Goal: Information Seeking & Learning: Learn about a topic

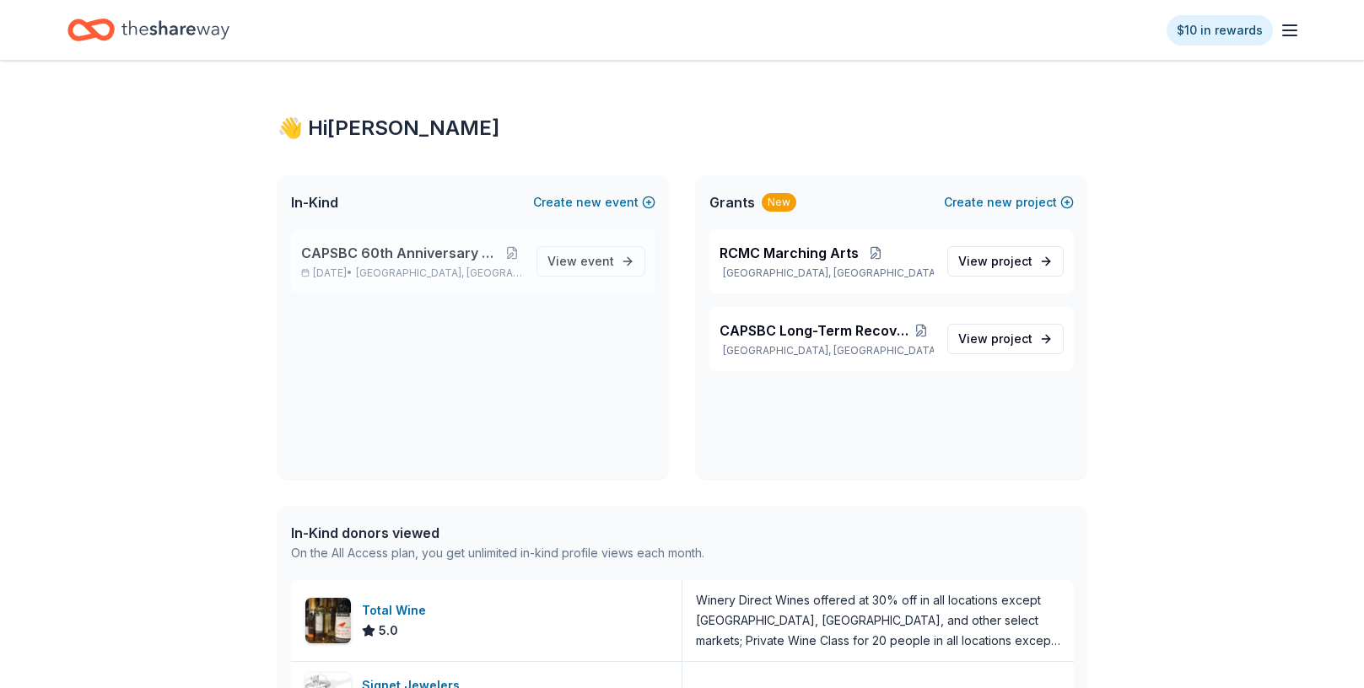
click at [391, 257] on span "CAPSBC 60th Anniversary Gala & Silent Auction" at bounding box center [401, 253] width 201 height 20
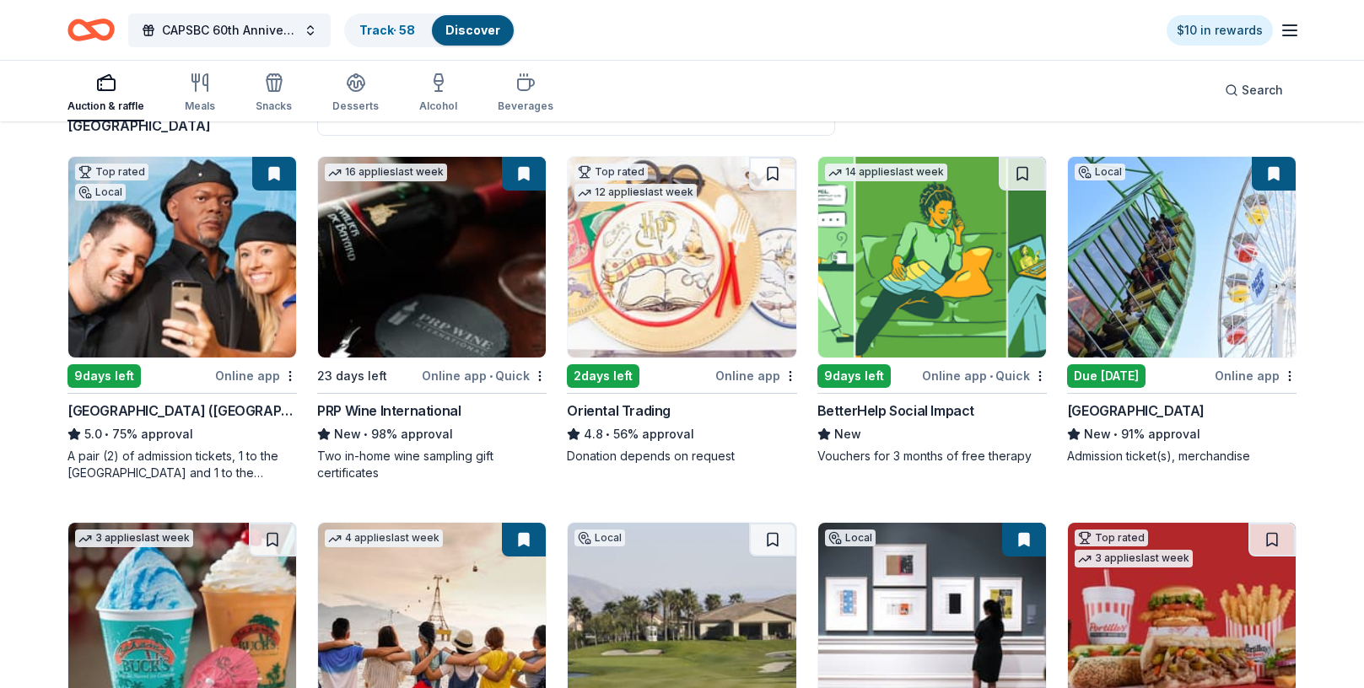
scroll to position [169, 0]
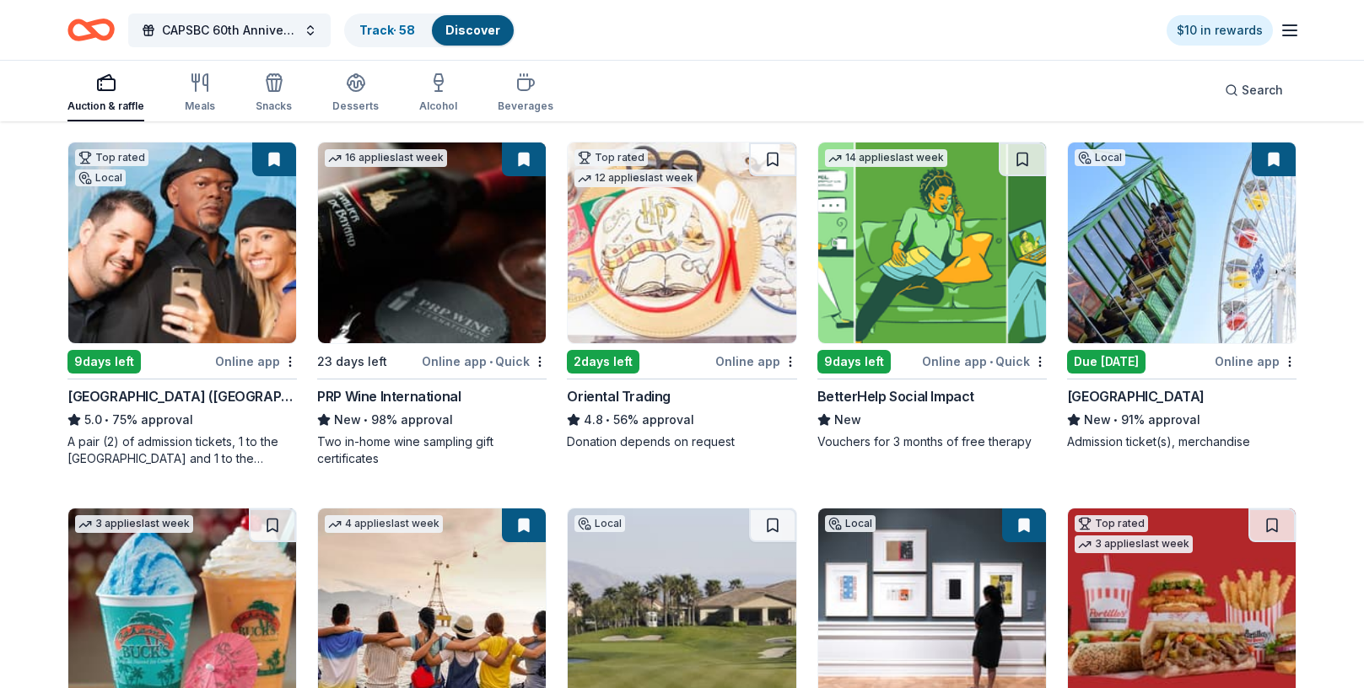
click at [406, 293] on img at bounding box center [432, 243] width 228 height 201
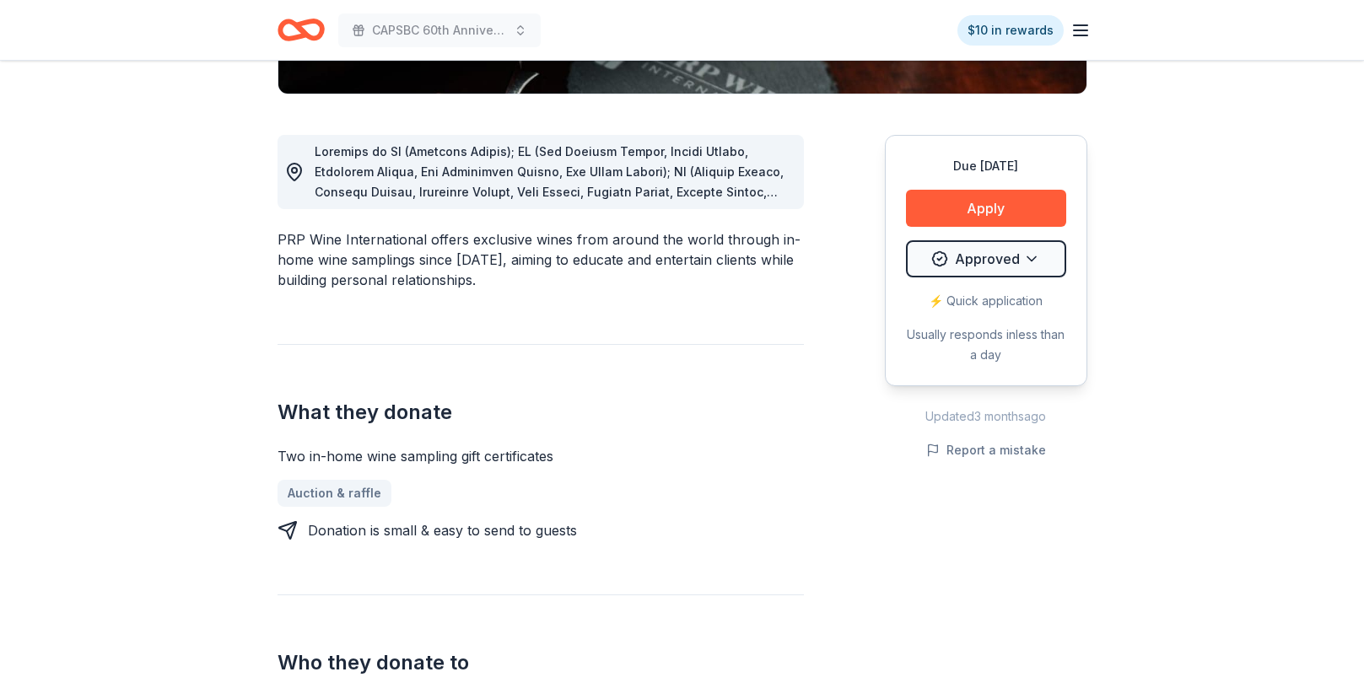
scroll to position [422, 0]
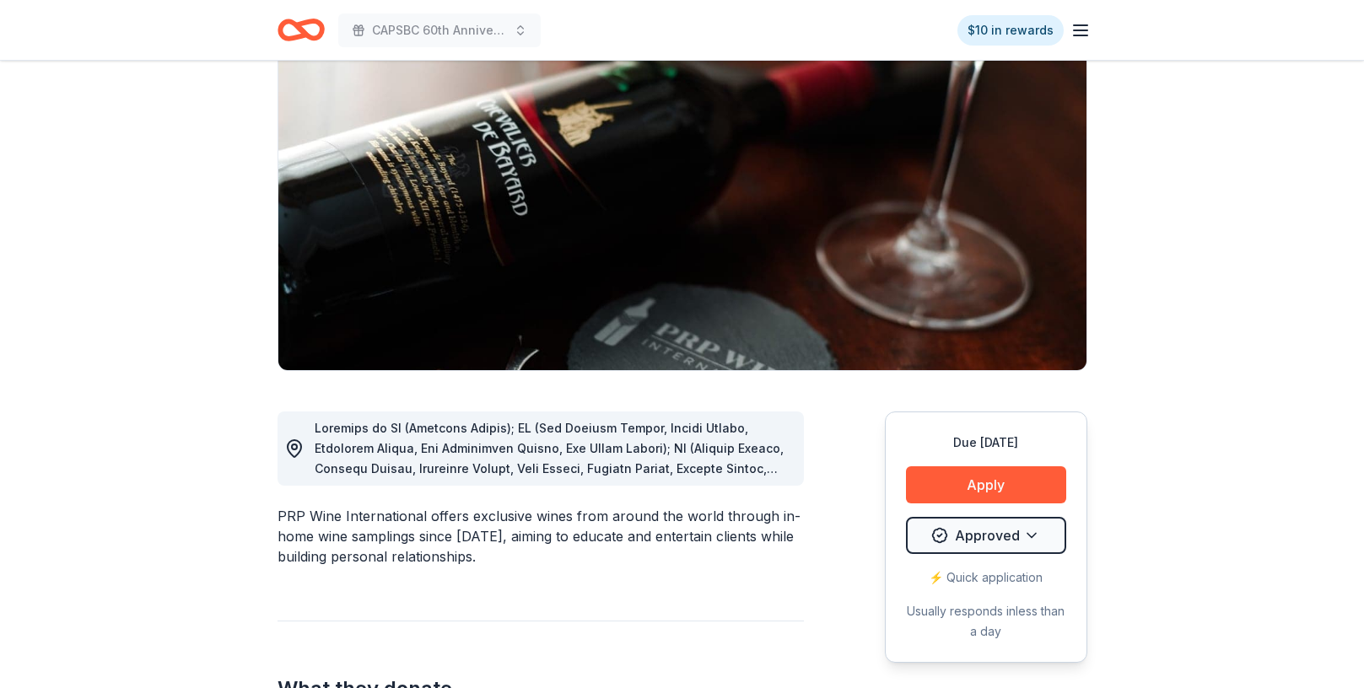
scroll to position [0, 0]
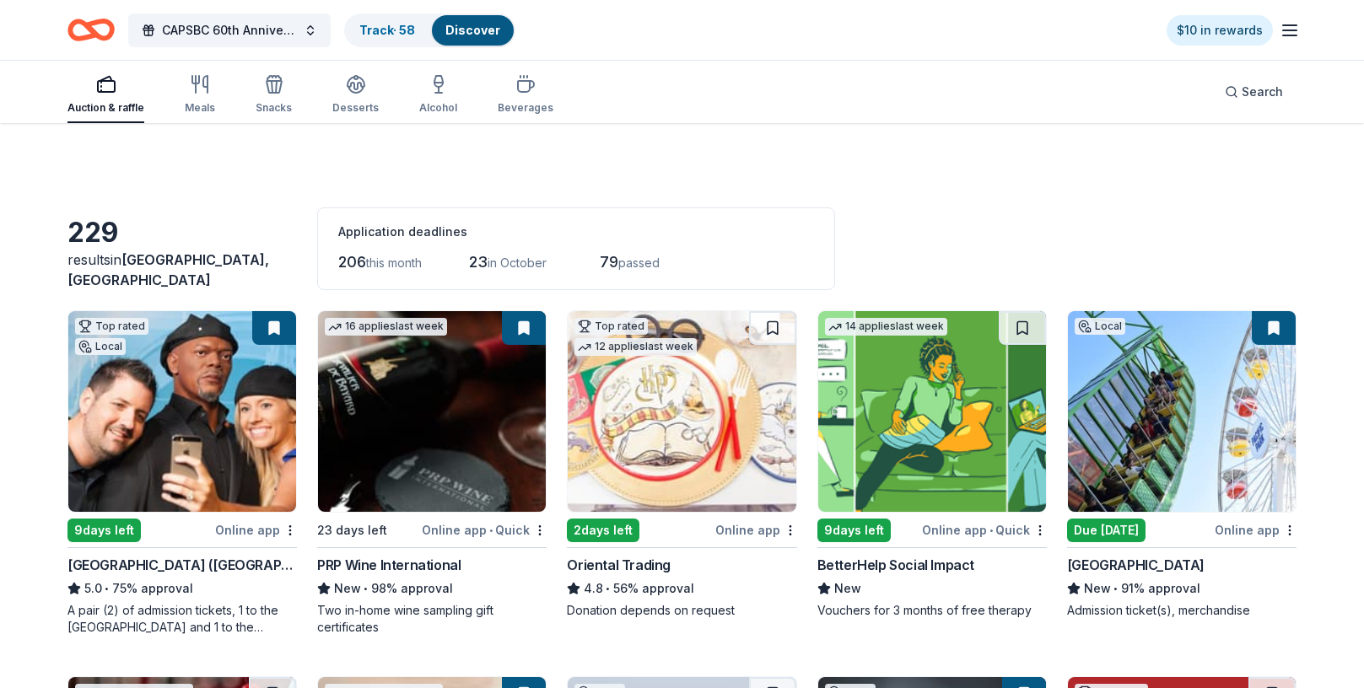
scroll to position [169, 0]
